Goal: Task Accomplishment & Management: Complete application form

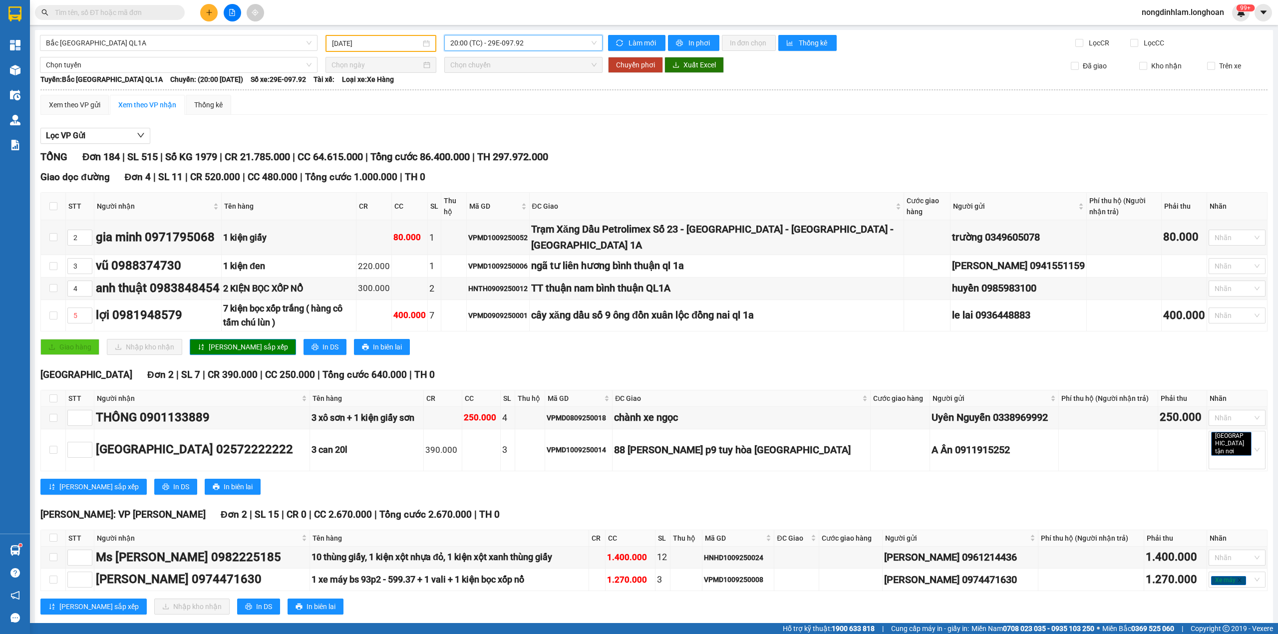
click at [130, 12] on input "text" at bounding box center [114, 12] width 118 height 11
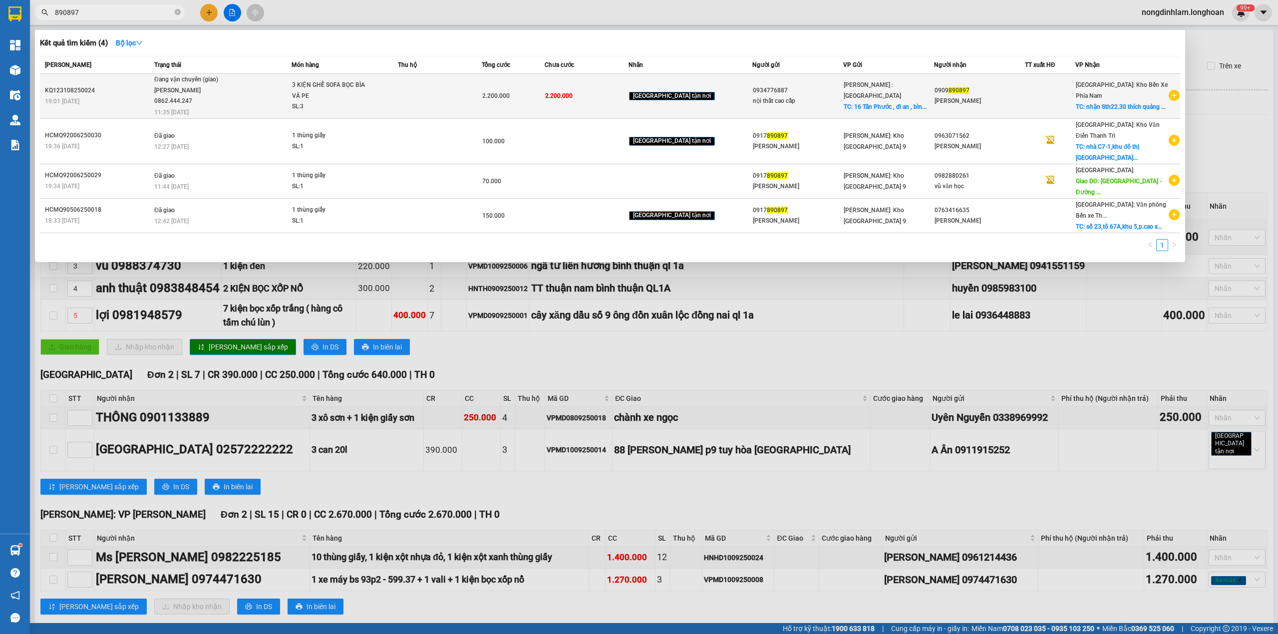
type input "890897"
click at [987, 98] on div "[PERSON_NAME]" at bounding box center [980, 101] width 90 height 10
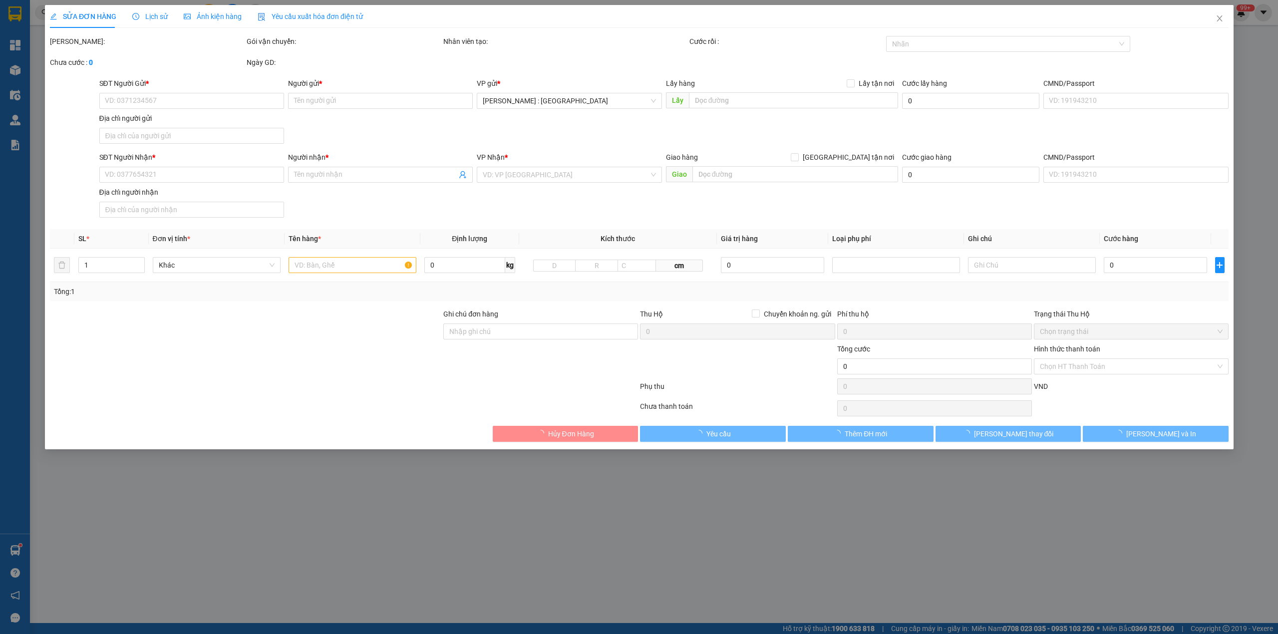
type input "0934776887"
type input "nội thất cao cấp"
checkbox input "true"
type input "16 [GEOGRAPHIC_DATA] , dĩ an , [GEOGRAPHIC_DATA]"
type input "0909890897"
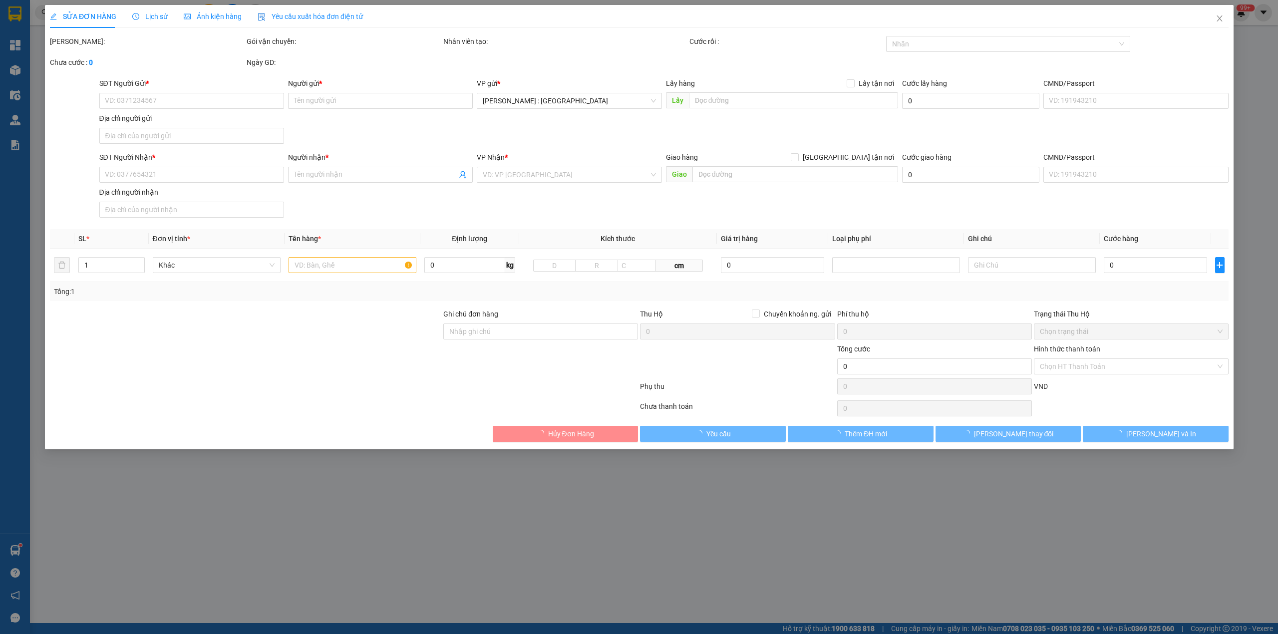
type input "[PERSON_NAME]"
checkbox input "true"
type input "nhận Sth22.30 thích quảng Đức,[GEOGRAPHIC_DATA]"
type input "2.200.000"
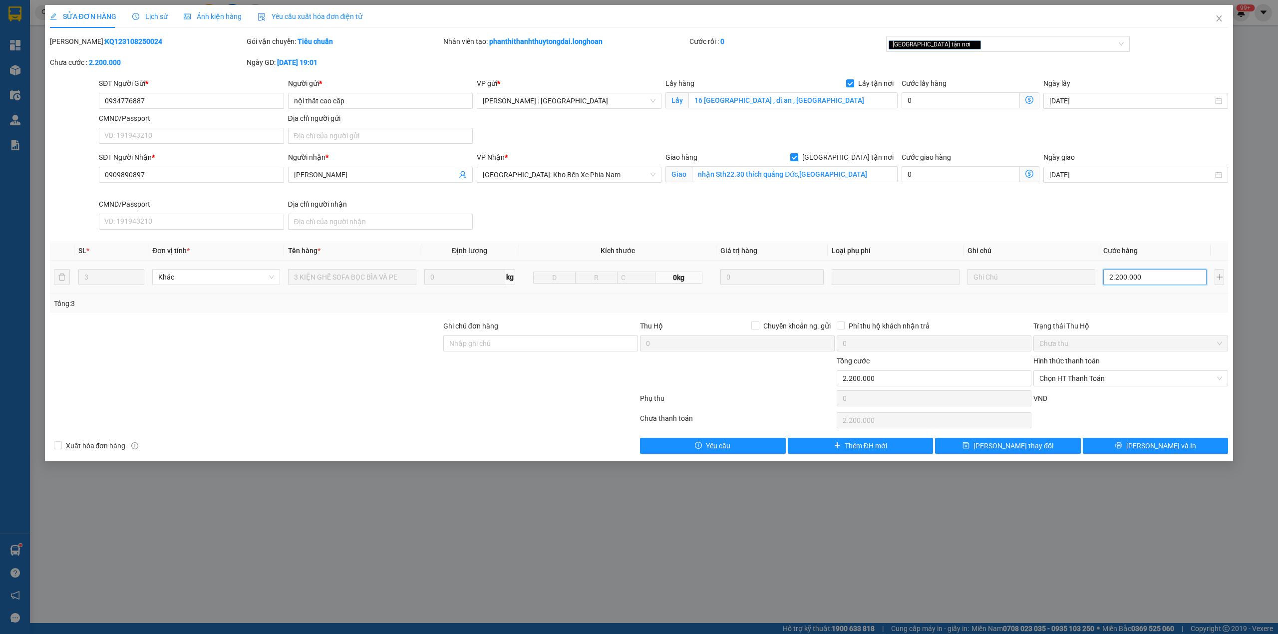
click at [1118, 279] on input "2.200.000" at bounding box center [1154, 277] width 103 height 16
type input "1"
type input "18"
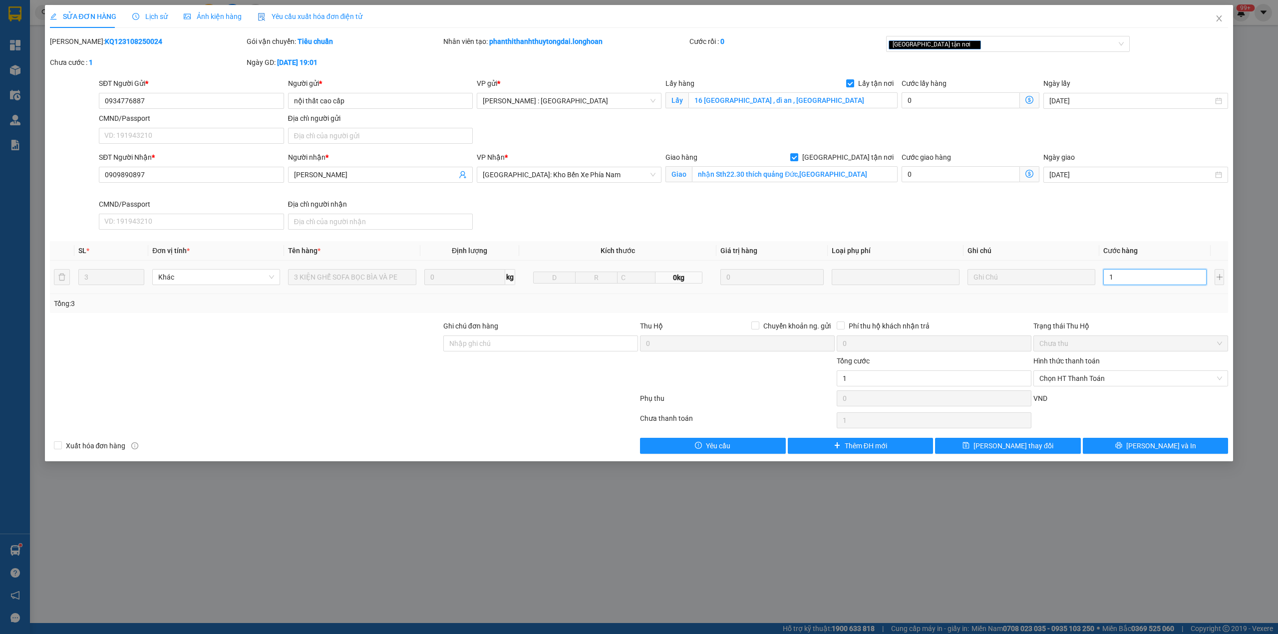
type input "18"
type input "180"
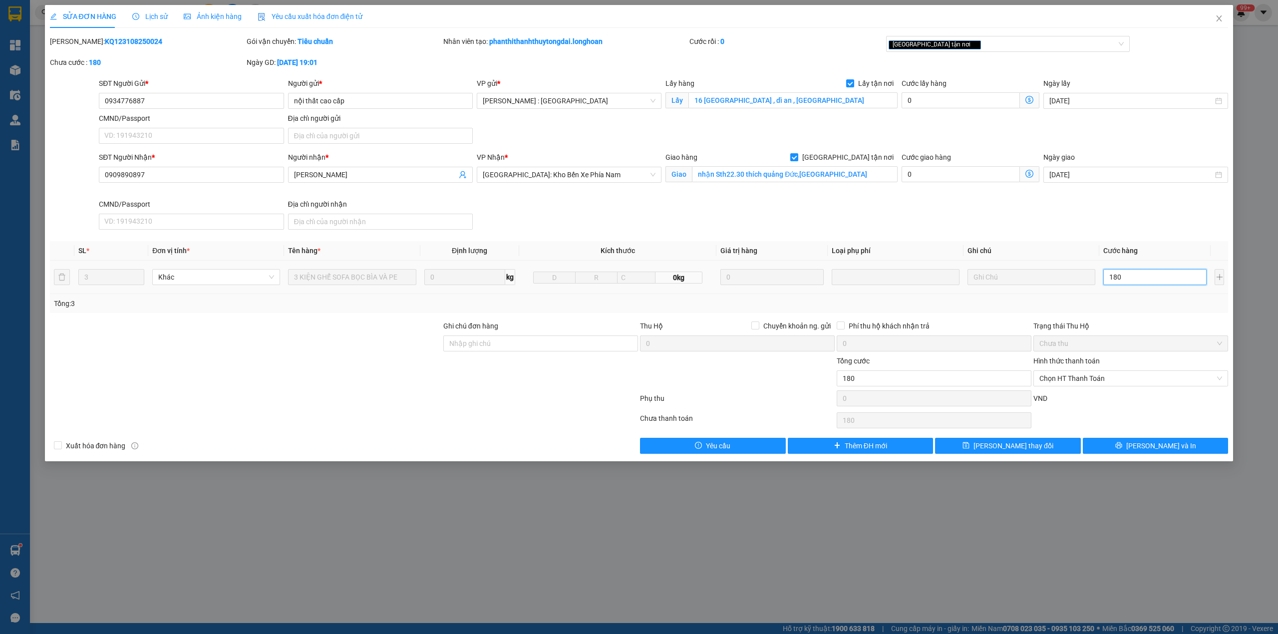
type input "1.800"
type input "18.000"
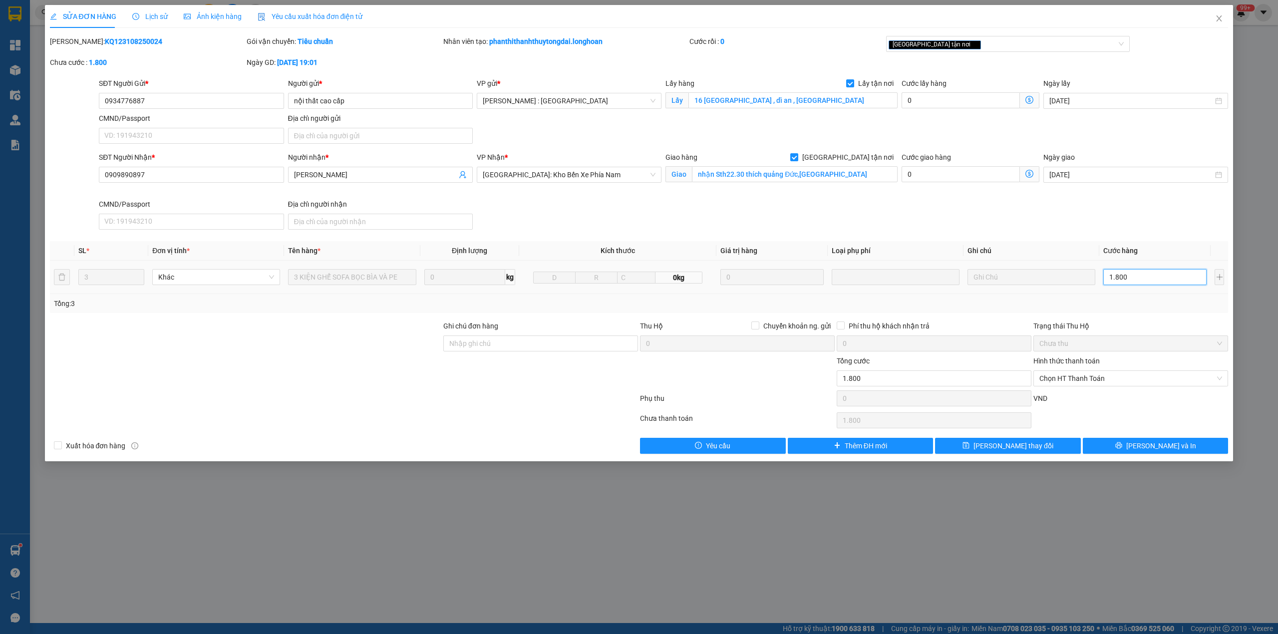
type input "18.000"
type input "180.000"
type input "1.800.000"
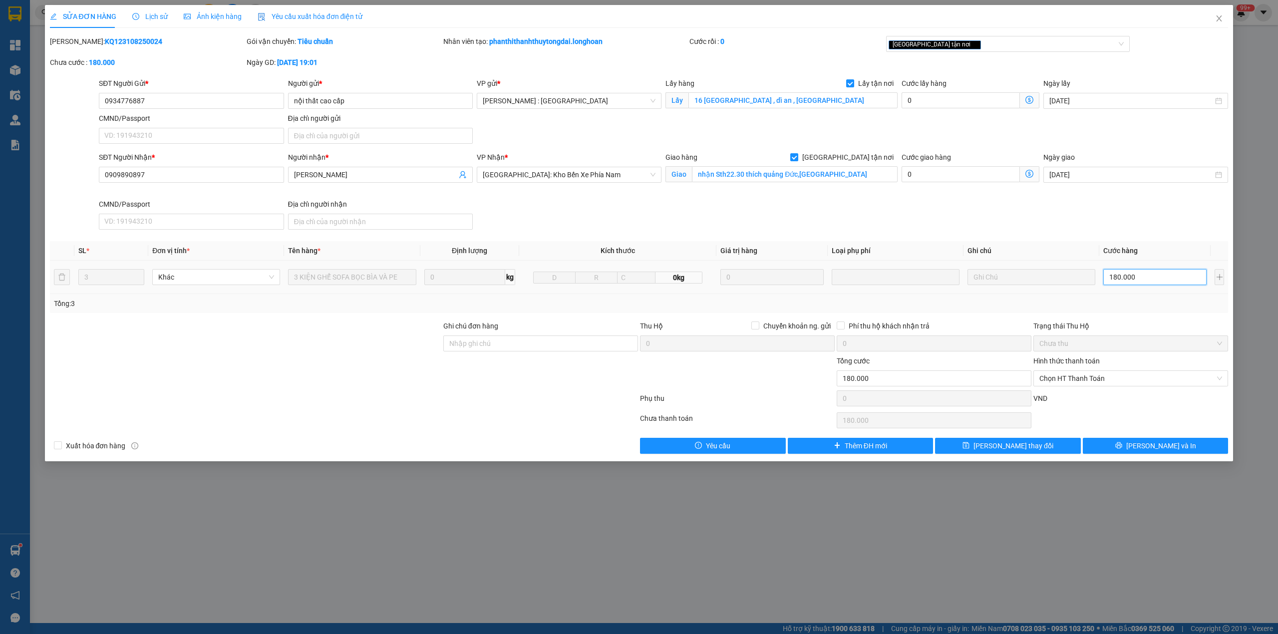
type input "1.800.000"
click at [1161, 448] on span "[PERSON_NAME] và In" at bounding box center [1161, 445] width 70 height 11
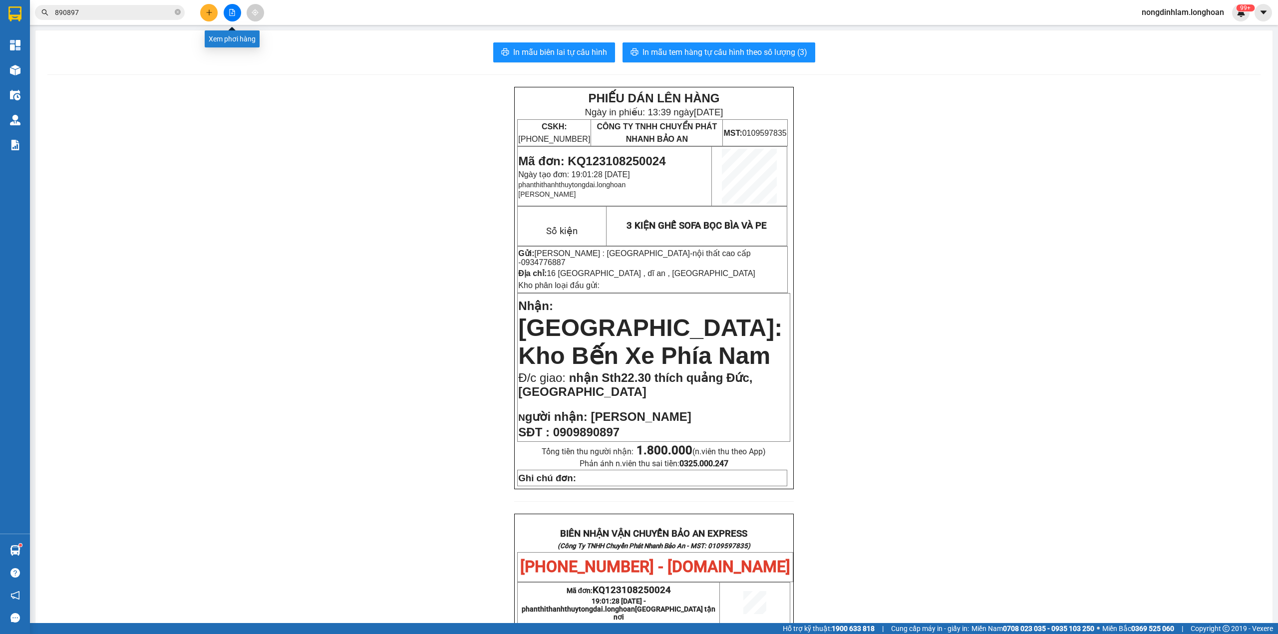
click at [236, 12] on button at bounding box center [232, 12] width 17 height 17
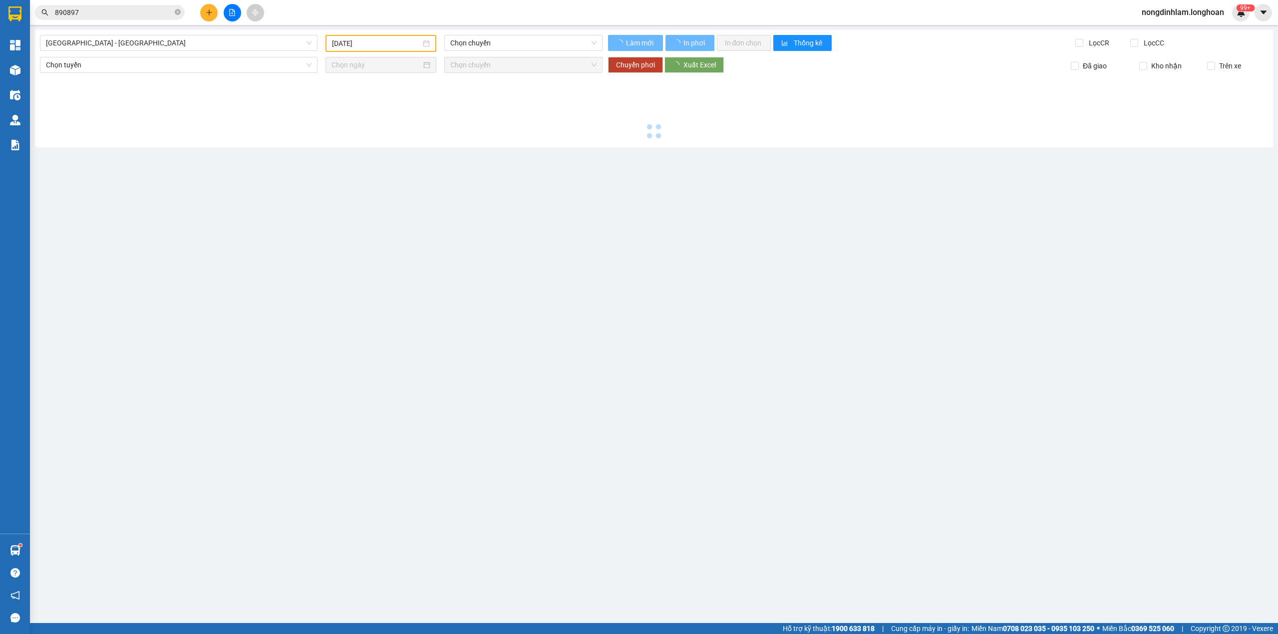
type input "[DATE]"
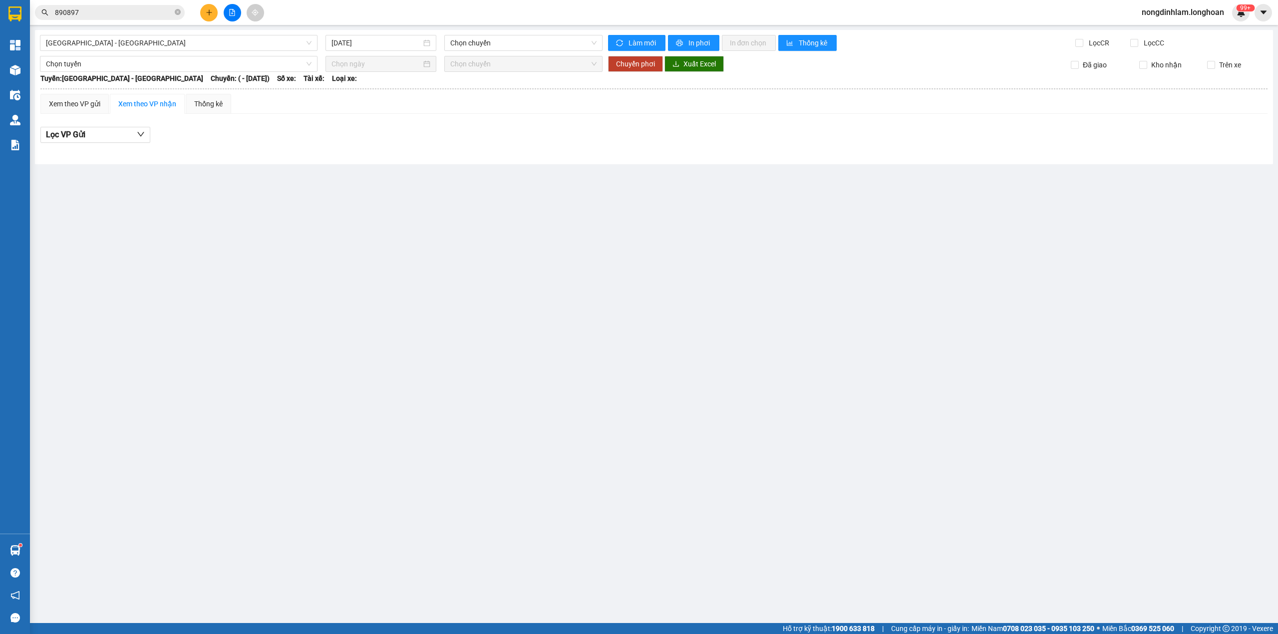
click at [182, 14] on span "890897" at bounding box center [110, 12] width 150 height 15
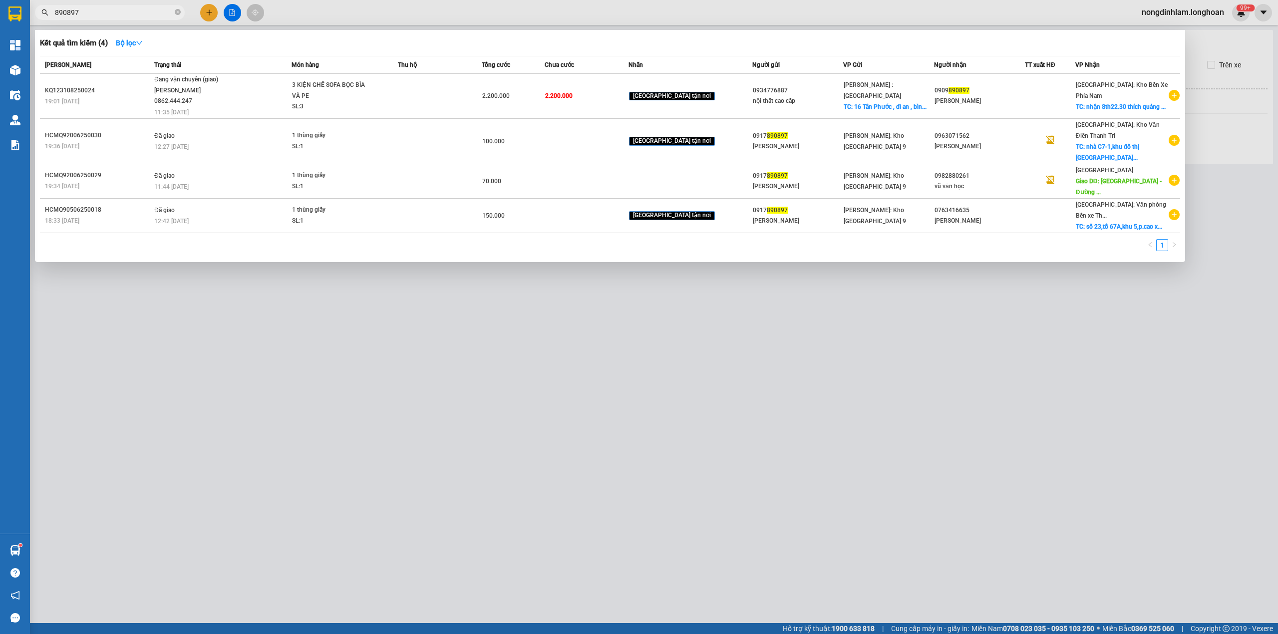
click at [178, 13] on icon "close-circle" at bounding box center [178, 12] width 6 height 6
